Goal: Transaction & Acquisition: Obtain resource

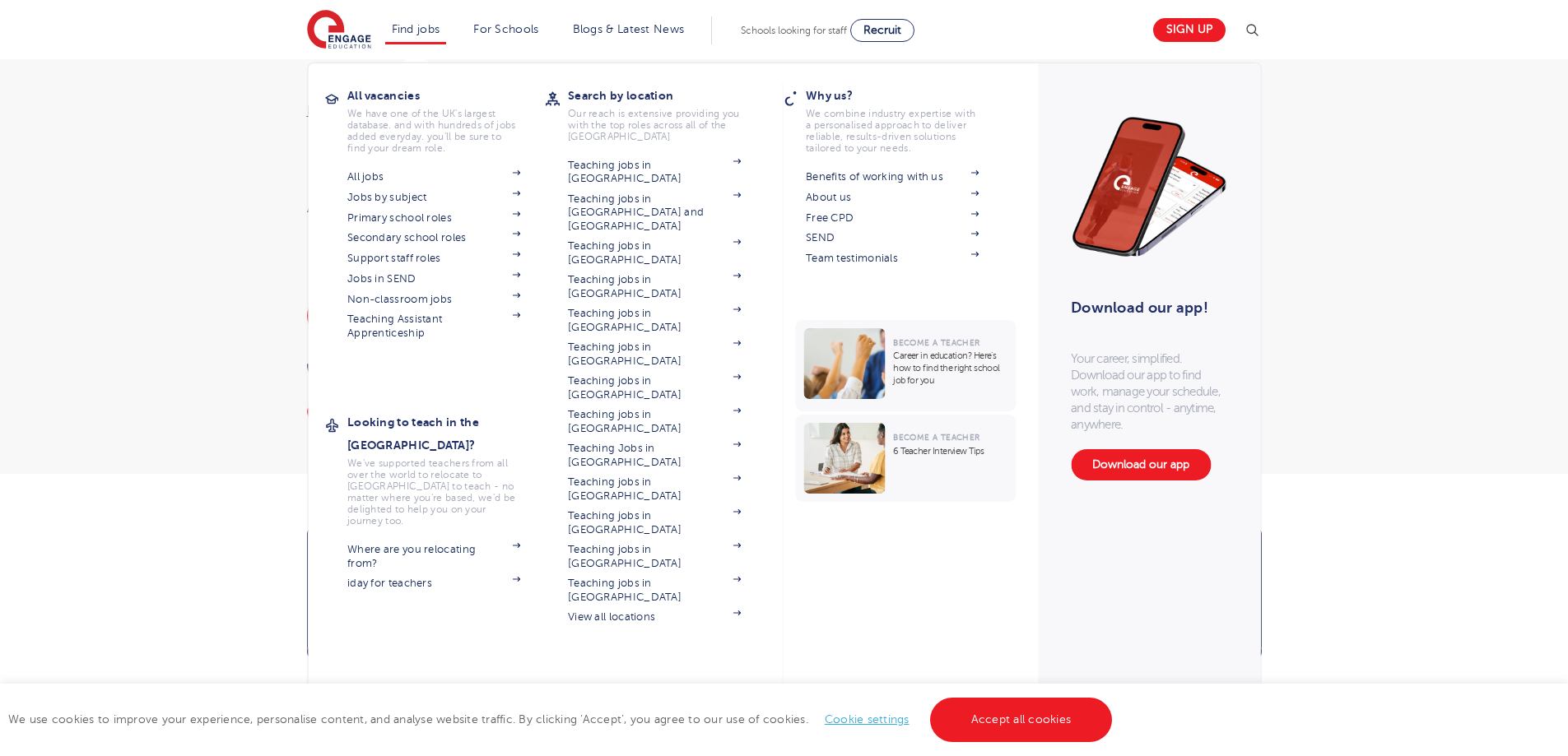
click at [428, 37] on li "Find jobs All vacancies We have one of the UK's largest database. and with hund…" at bounding box center [415, 29] width 61 height 28
click at [410, 278] on link "Jobs in SEND" at bounding box center [434, 279] width 173 height 13
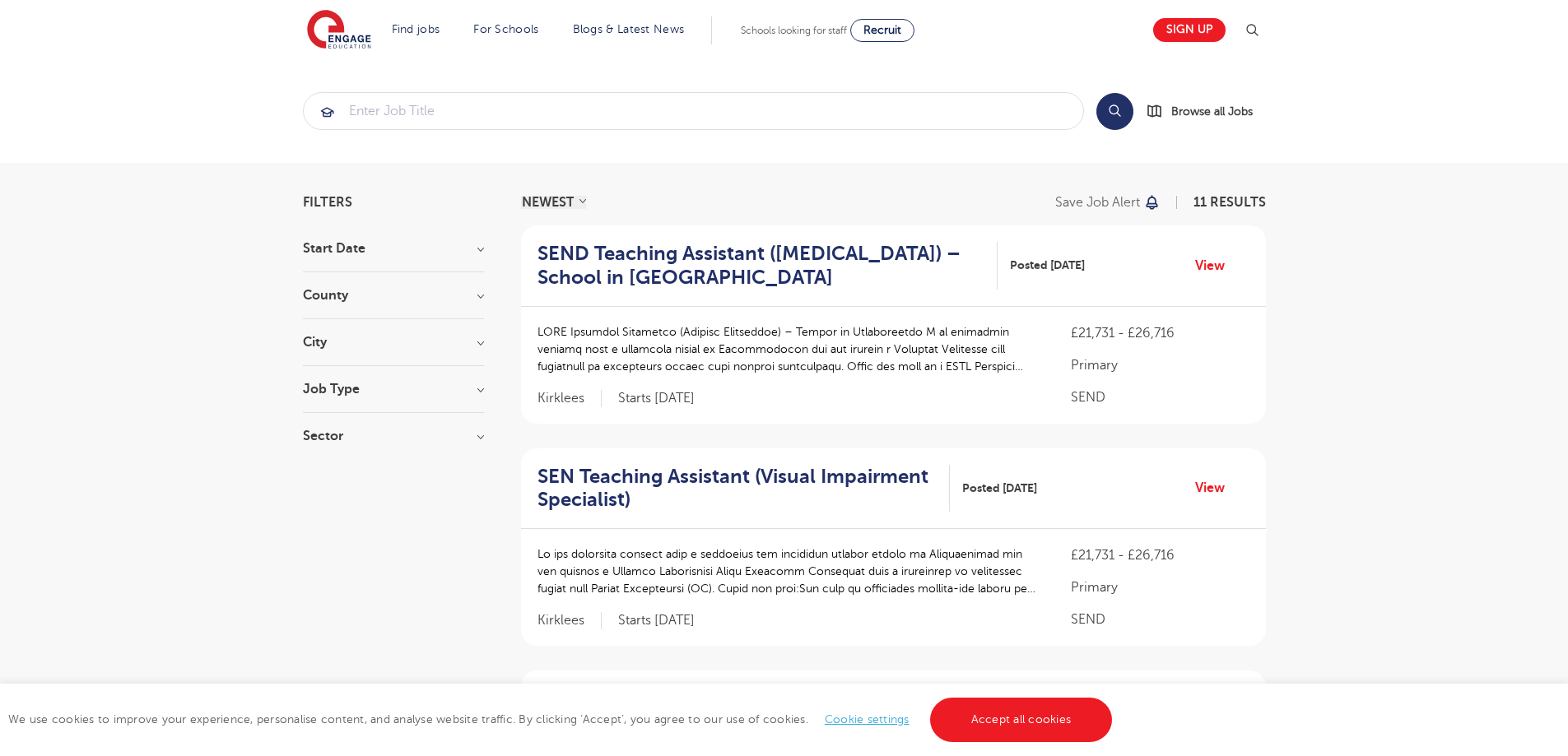
click at [319, 351] on div "City [GEOGRAPHIC_DATA] 7 Bradford 1 Lambeth 1 Leeds 1 Southwark 1 Show more" at bounding box center [393, 351] width 181 height 30
click at [318, 340] on h3 "City" at bounding box center [393, 342] width 181 height 13
click at [327, 297] on h3 "County" at bounding box center [393, 295] width 181 height 13
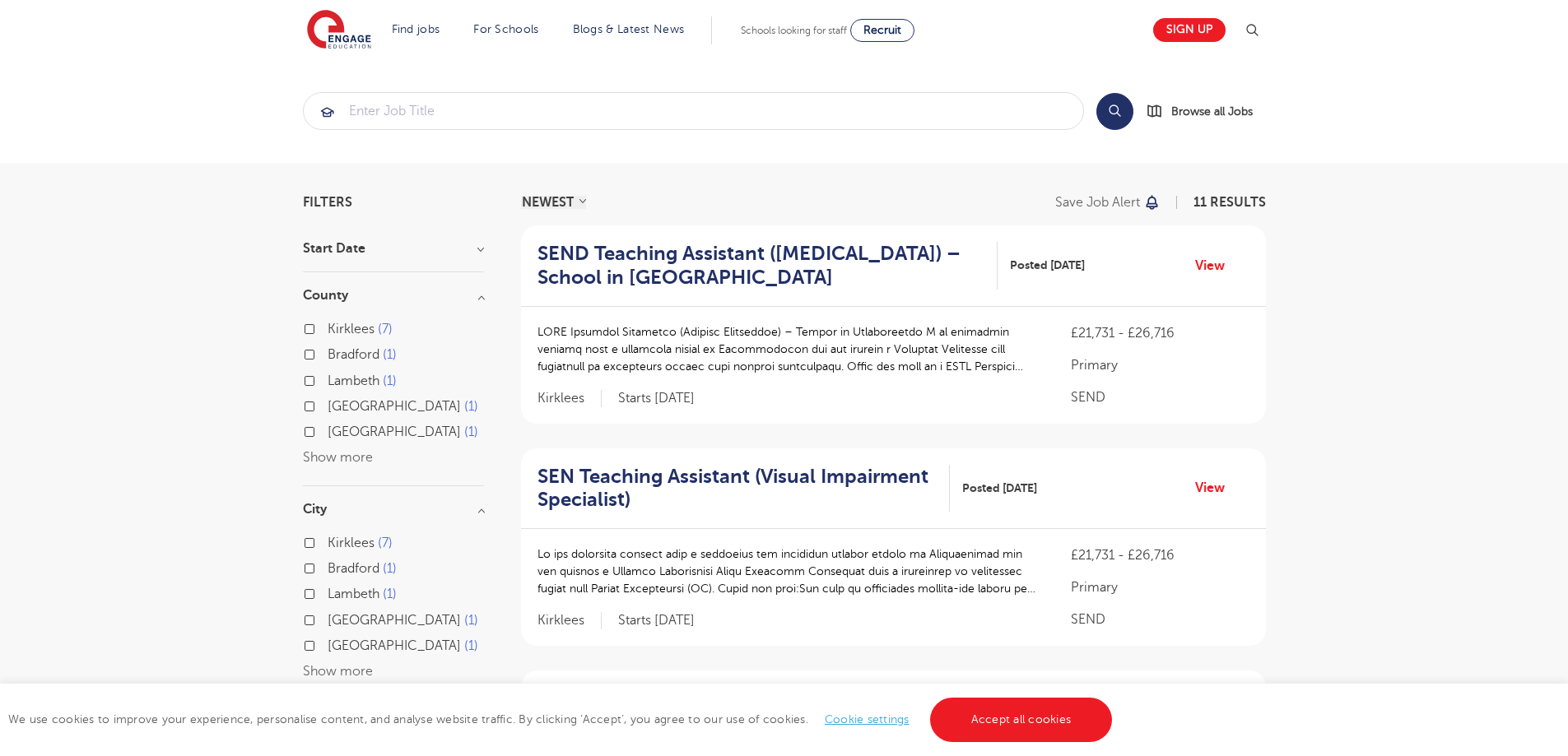
click at [317, 251] on h3 "Start Date" at bounding box center [393, 248] width 181 height 13
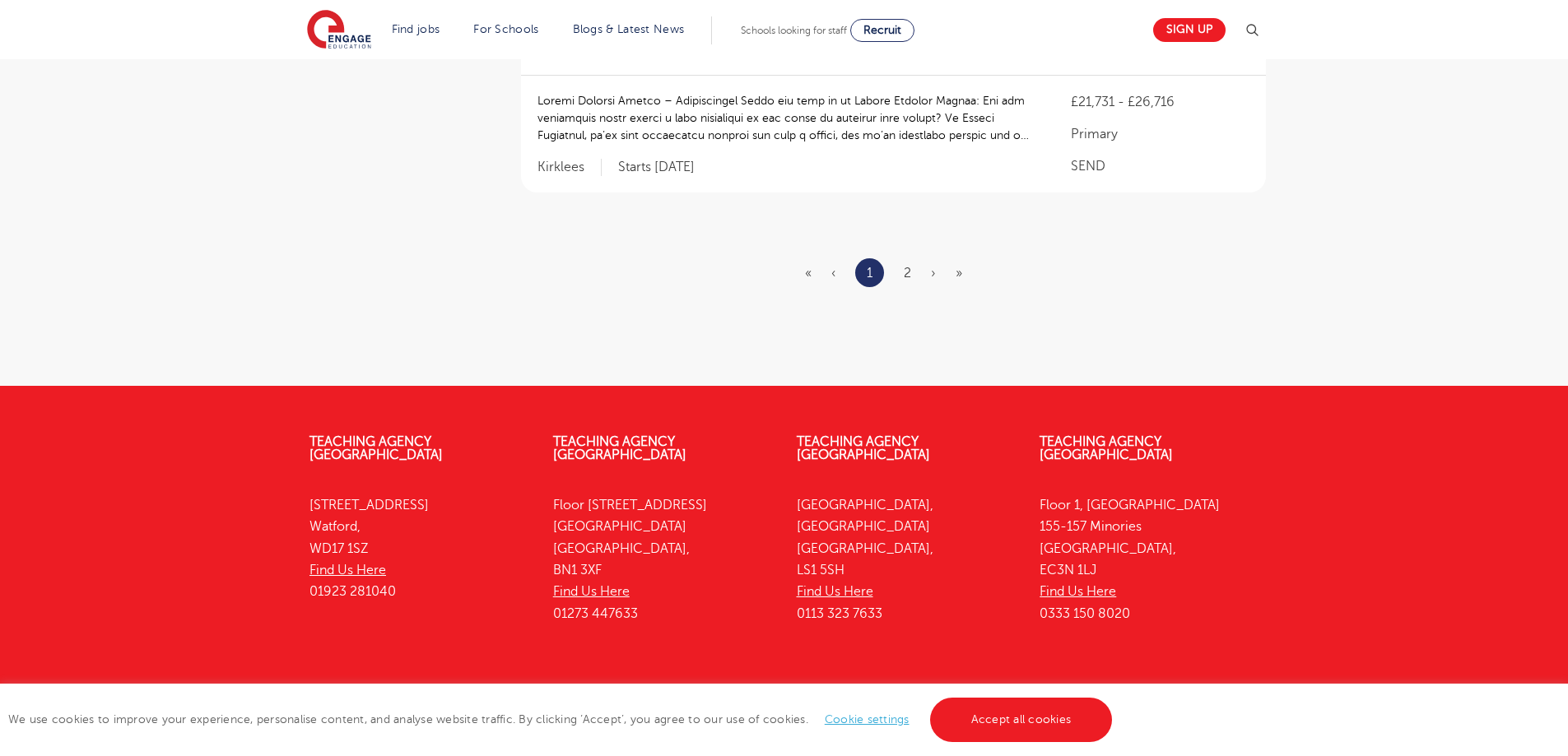
scroll to position [2207, 0]
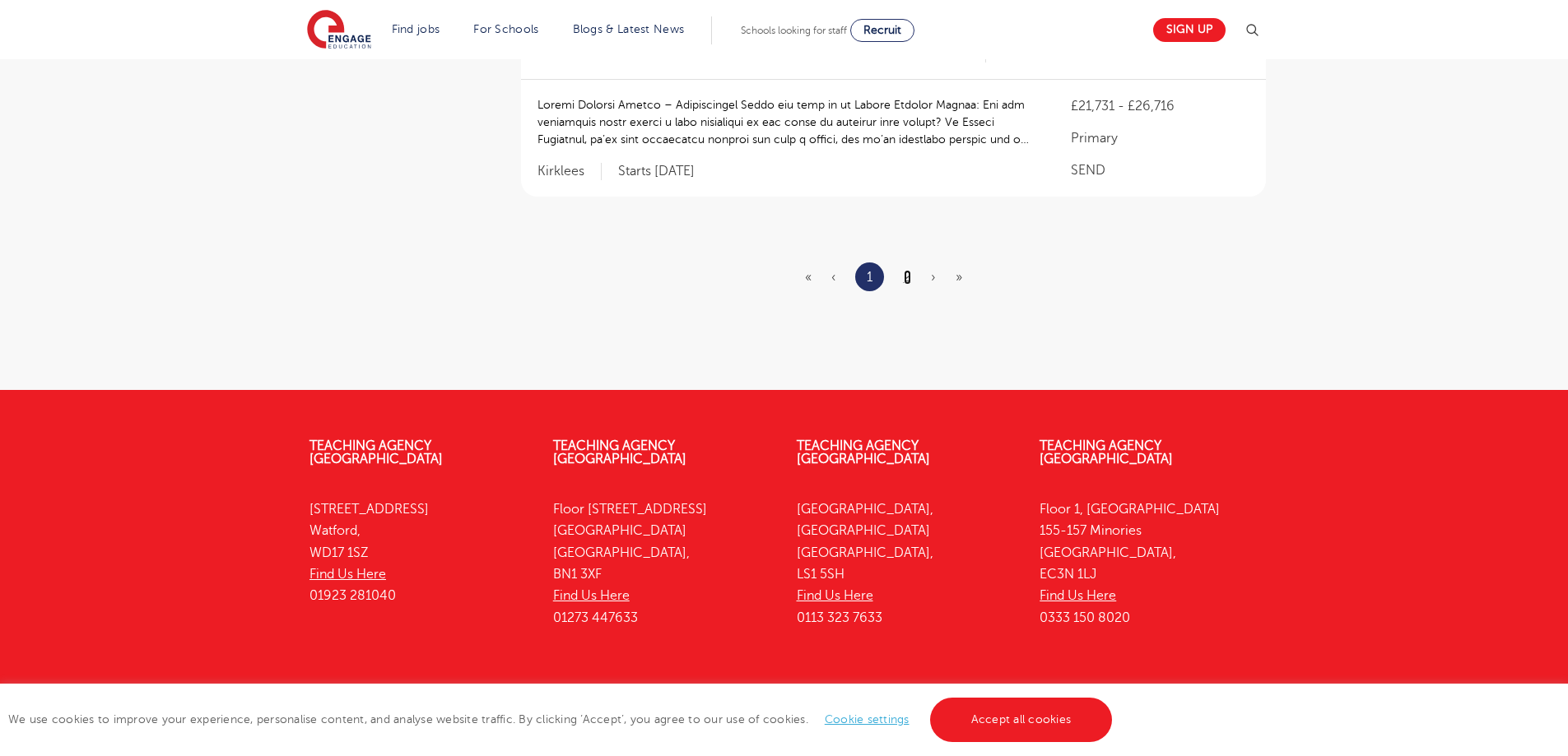
click at [907, 270] on link "2" at bounding box center [907, 277] width 7 height 15
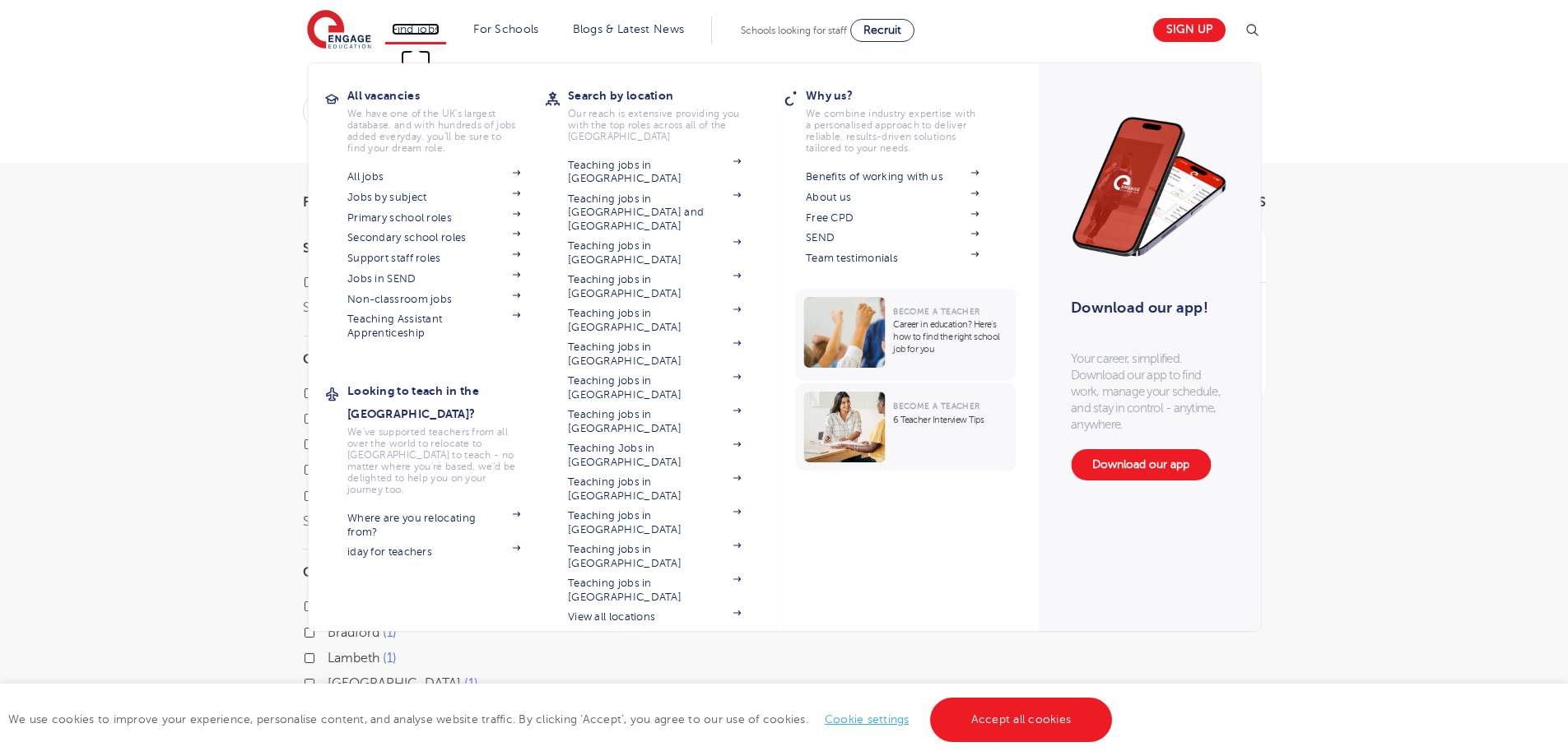
click at [430, 27] on link "Find jobs" at bounding box center [416, 29] width 49 height 12
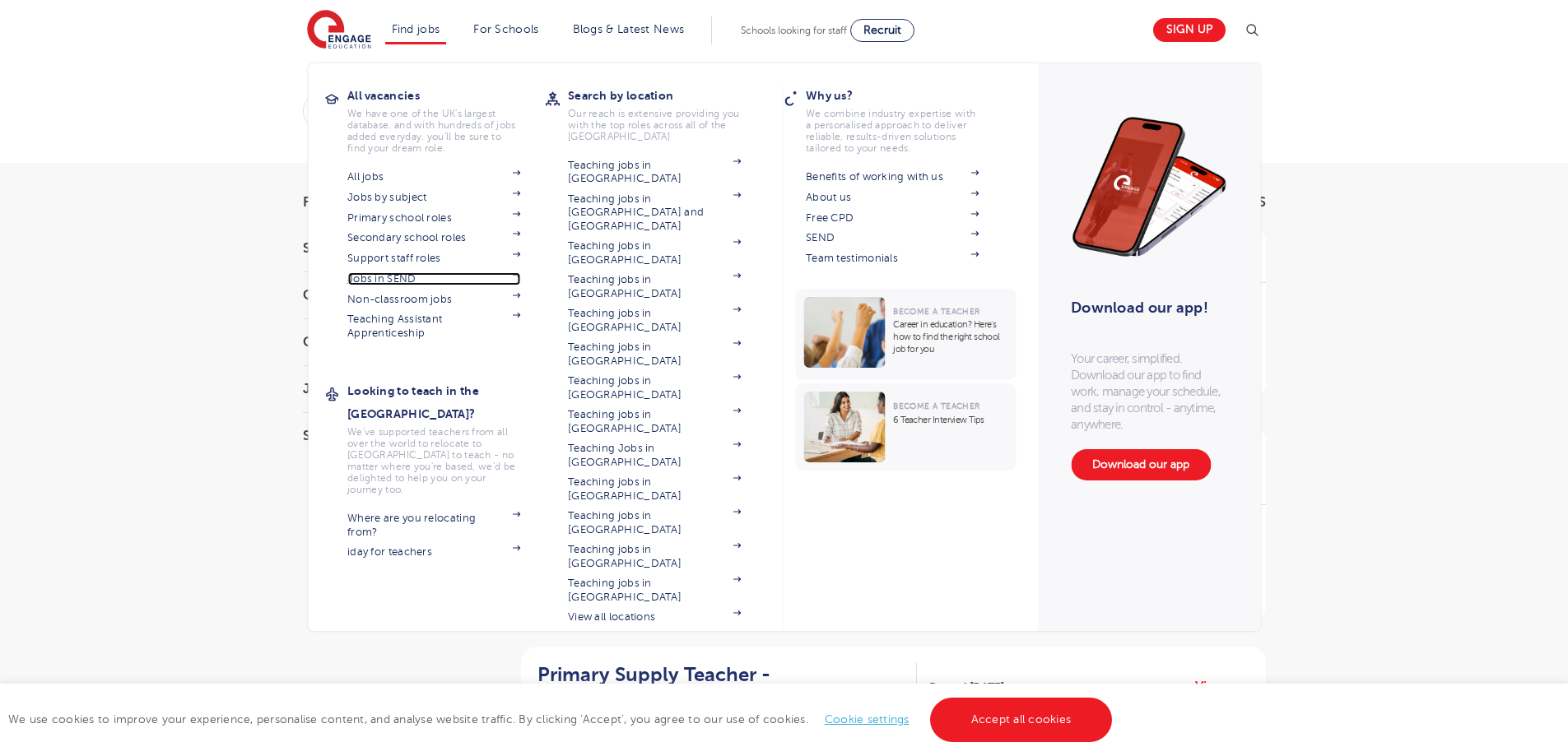
click at [420, 280] on link "Jobs in SEND" at bounding box center [434, 279] width 173 height 13
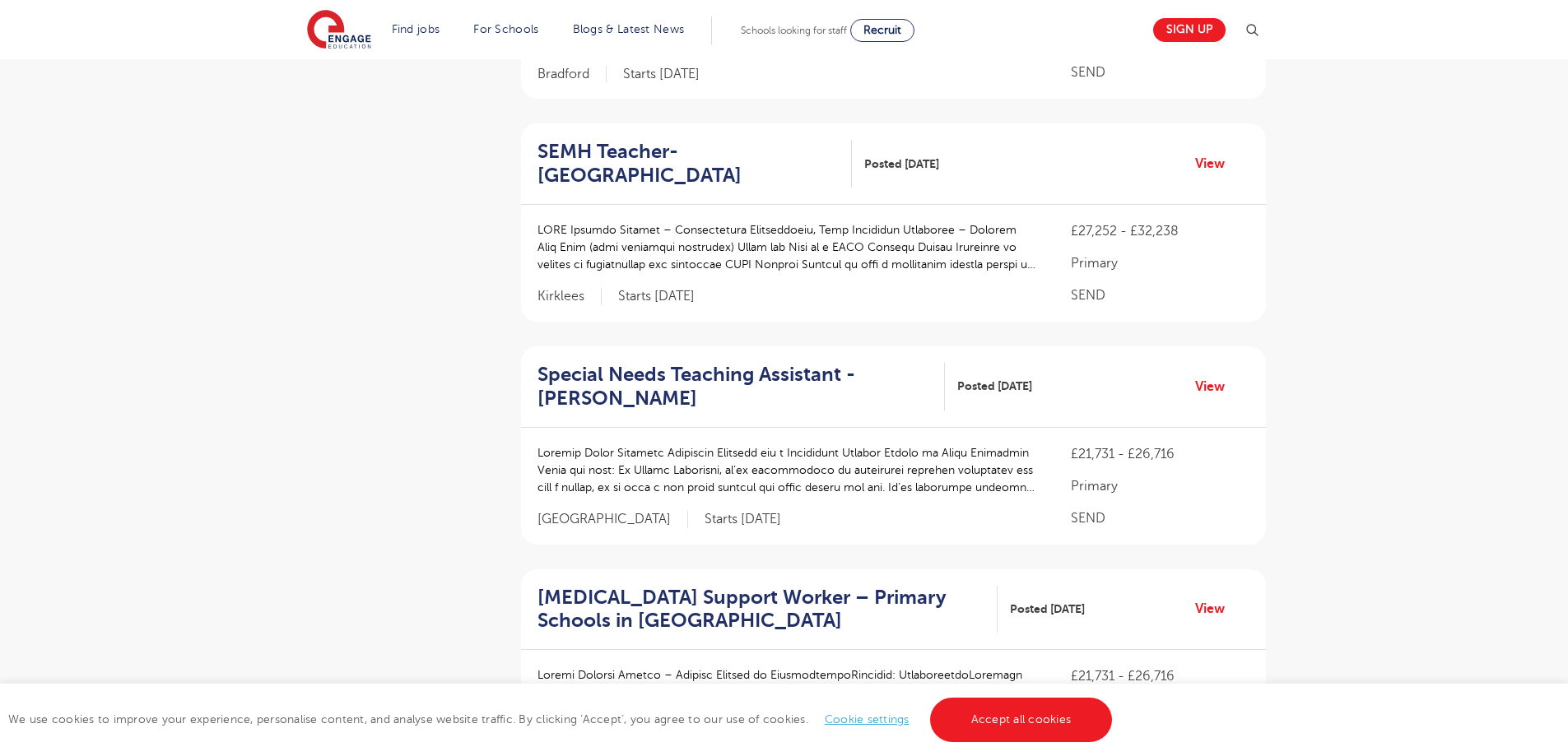
scroll to position [2223, 0]
